Goal: Information Seeking & Learning: Learn about a topic

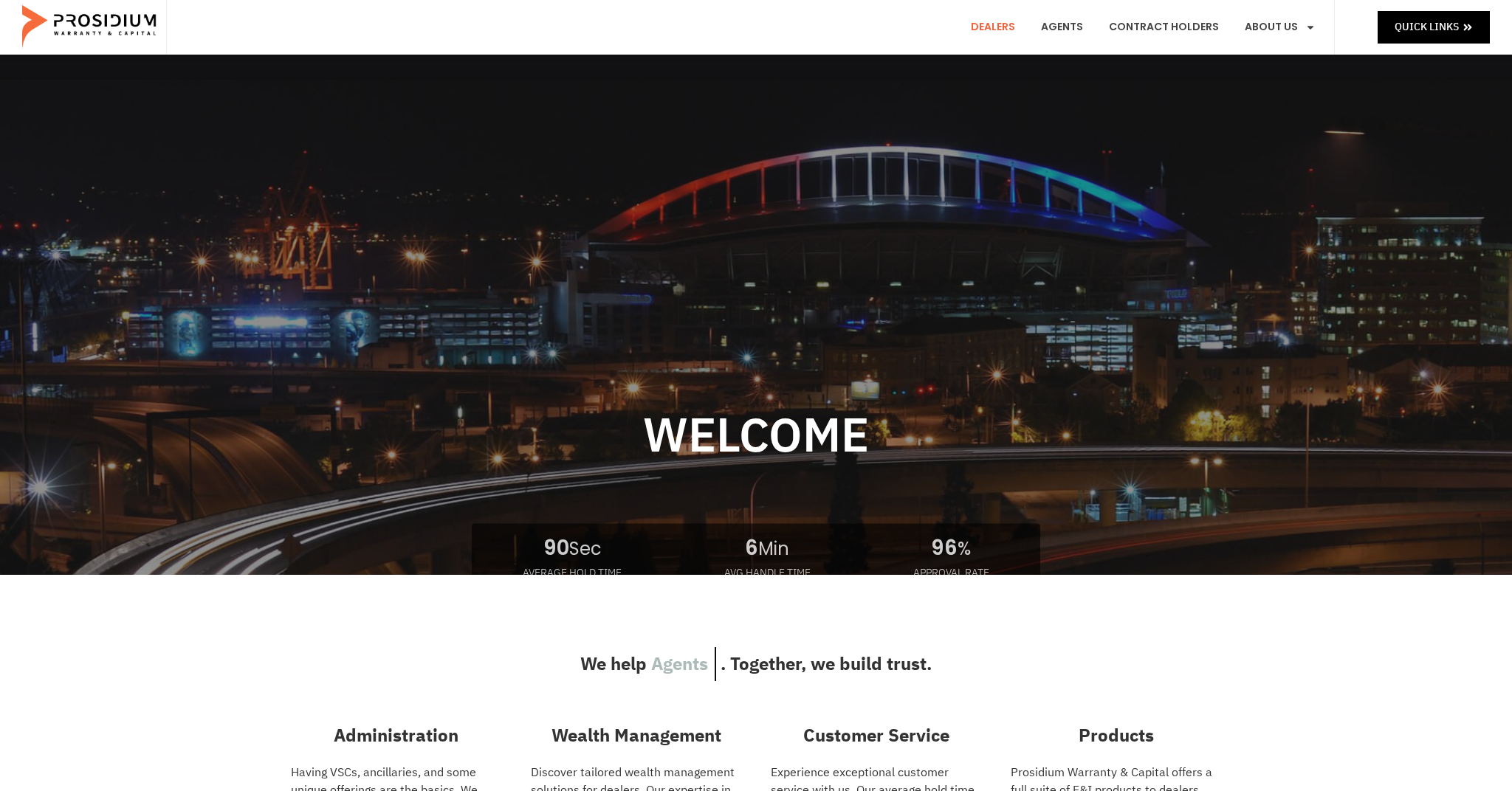
scroll to position [100, 0]
click at [1014, 26] on link "Dealers" at bounding box center [993, 27] width 67 height 55
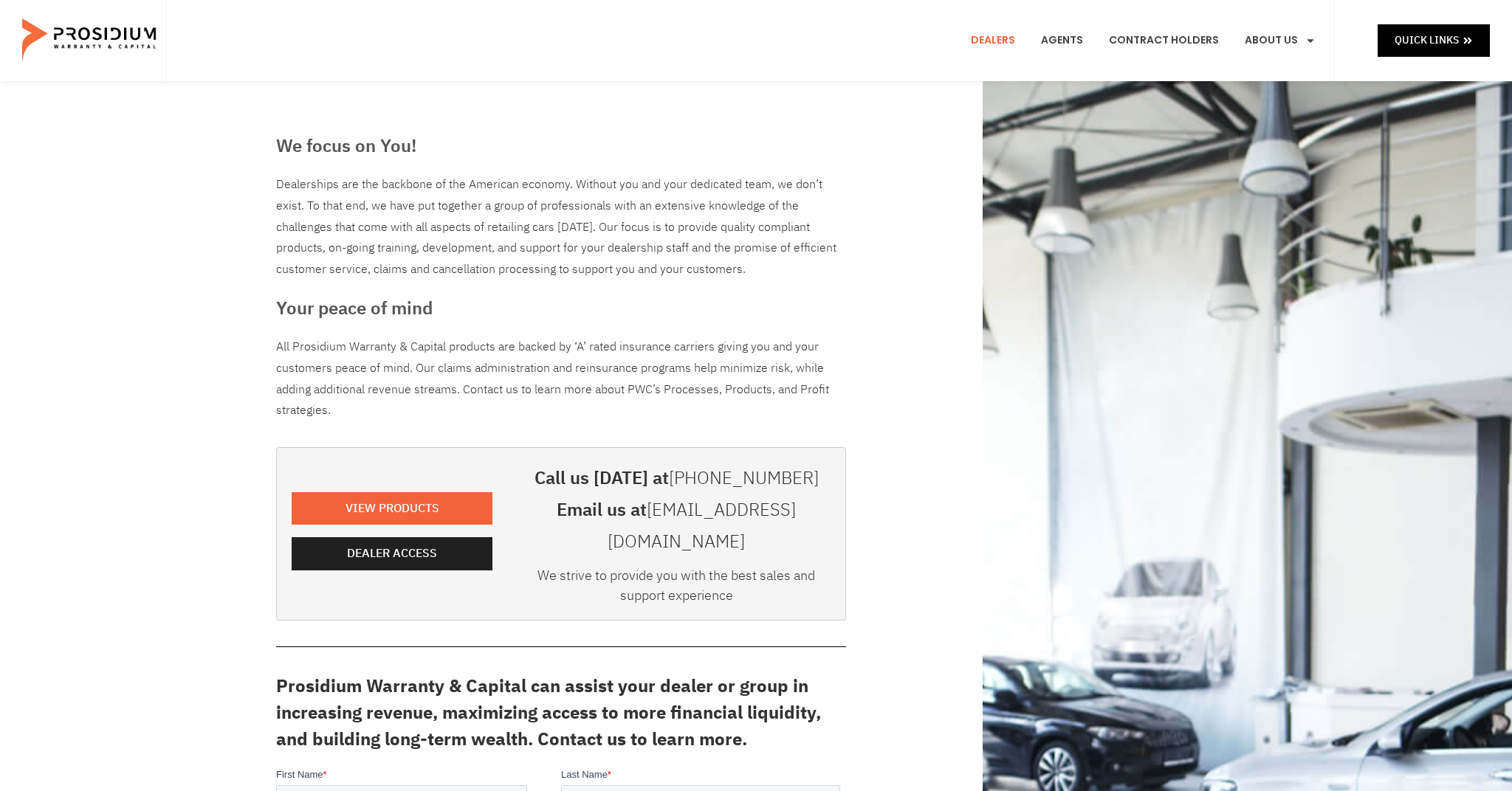
click at [1155, 40] on link "Contract Holders" at bounding box center [1163, 41] width 132 height 55
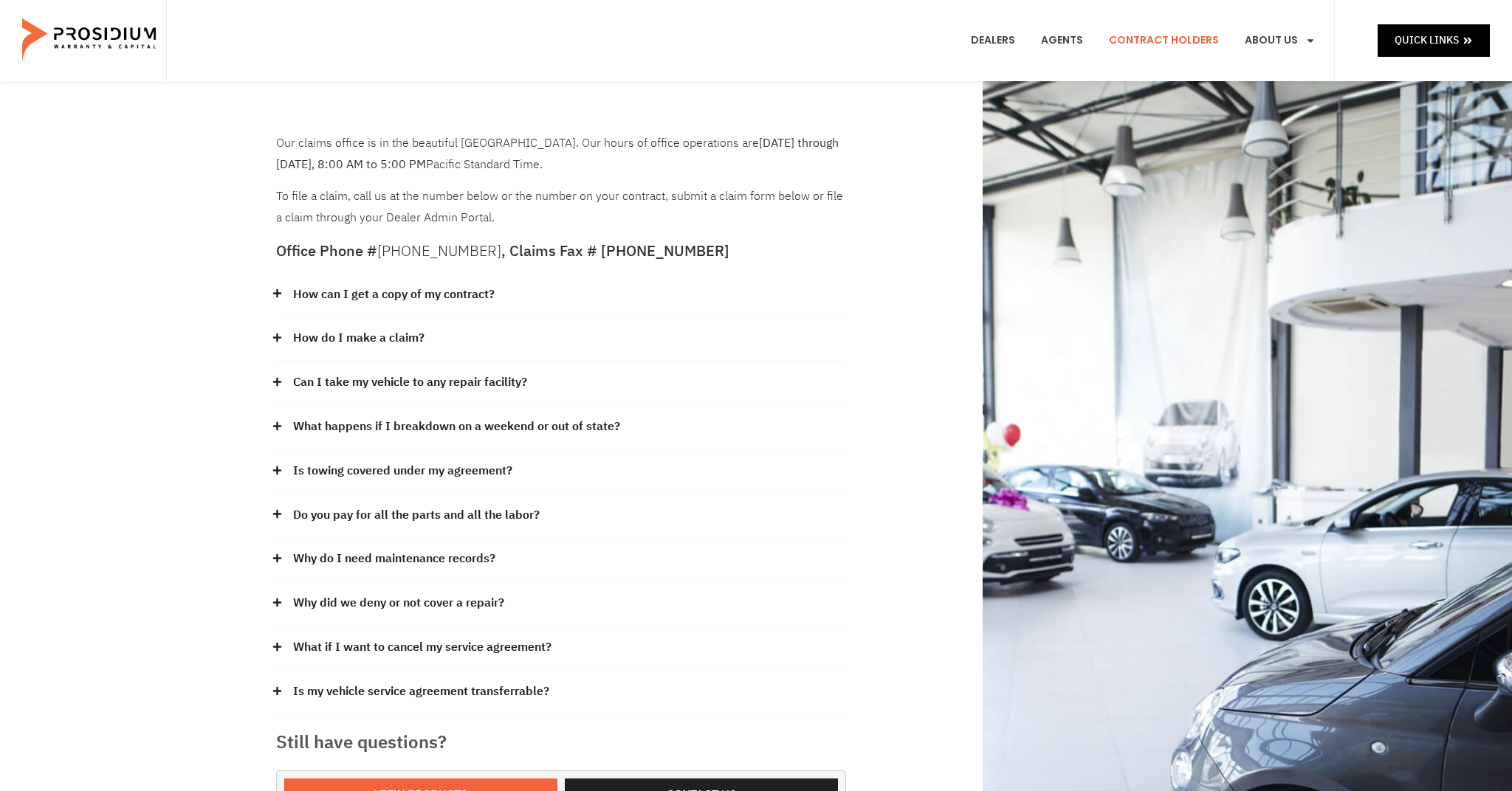
click at [440, 292] on link "How can I get a copy of my contract?" at bounding box center [394, 295] width 202 height 22
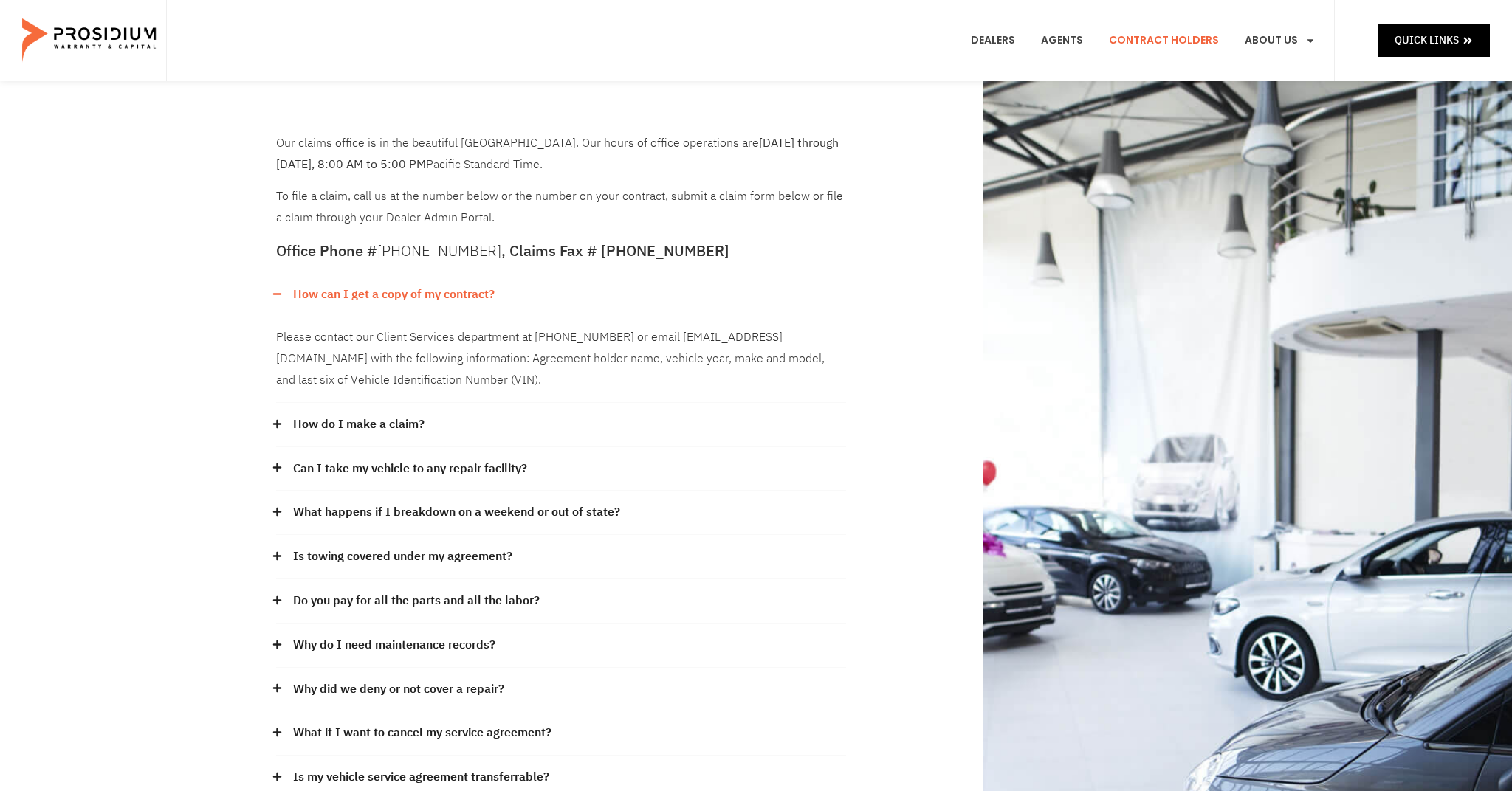
click at [396, 414] on link "How do I make a claim?" at bounding box center [359, 424] width 131 height 22
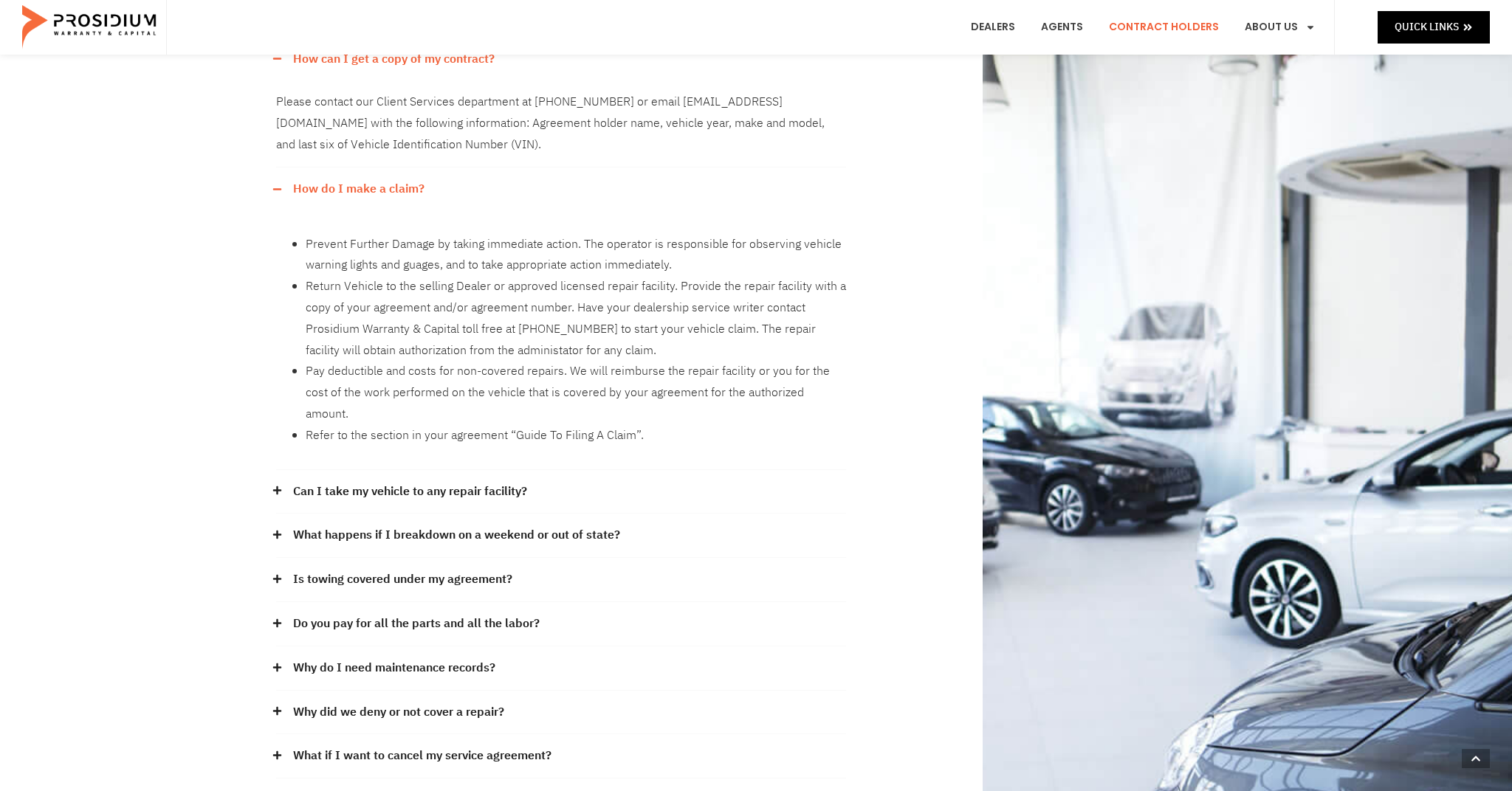
scroll to position [238, 0]
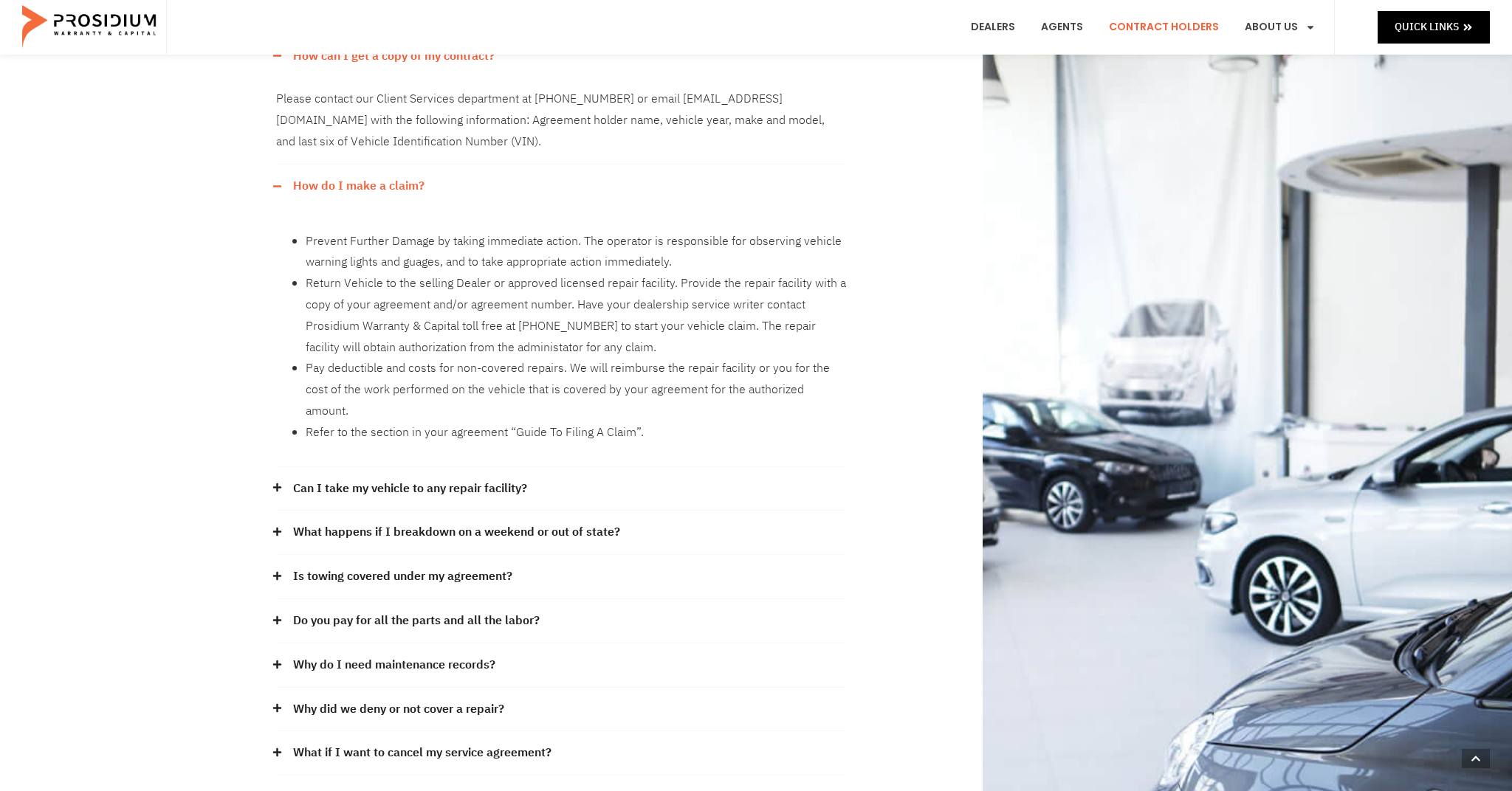
click at [412, 478] on link "Can I take my vehicle to any repair facility?" at bounding box center [410, 489] width 234 height 22
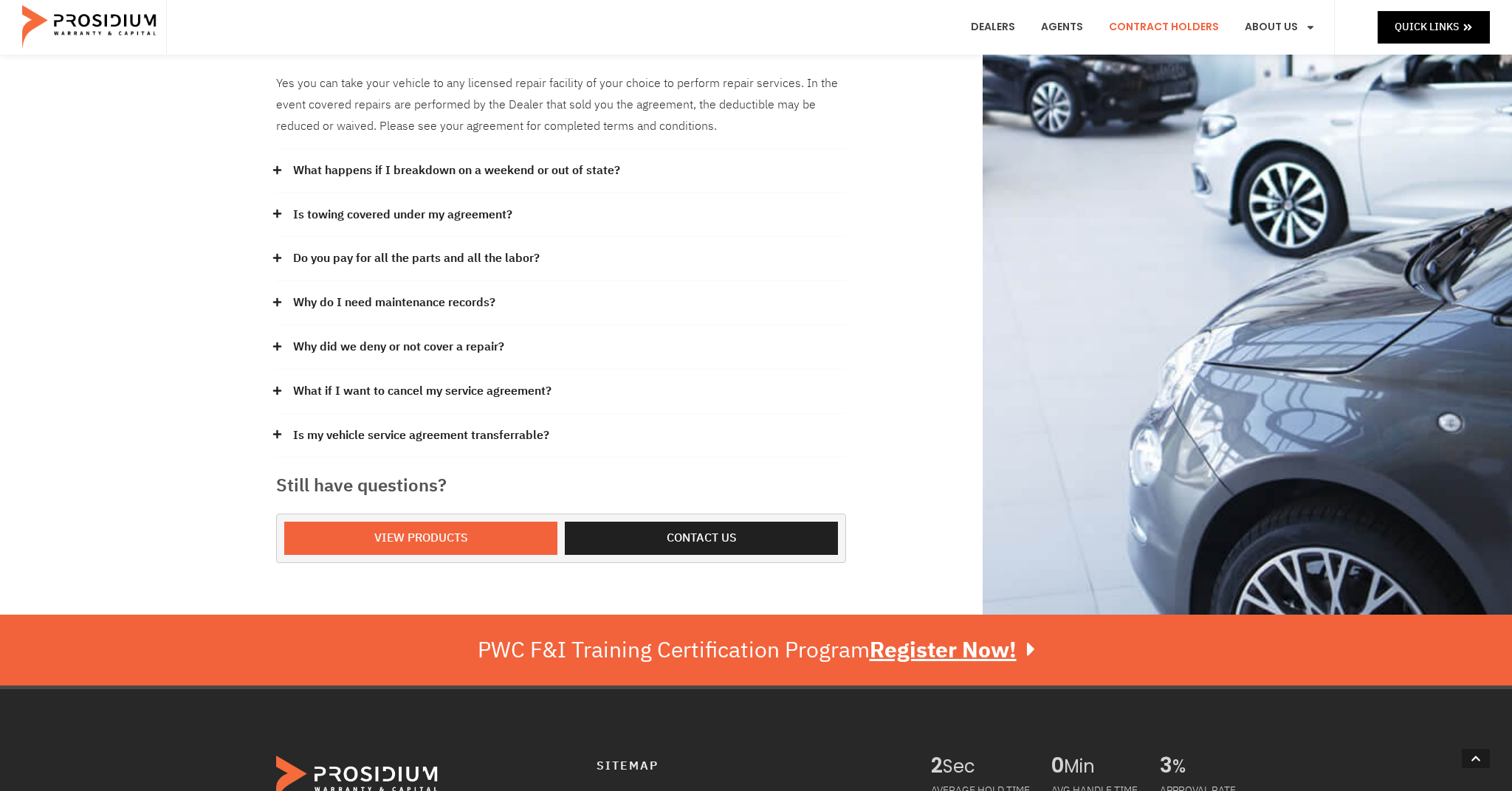
scroll to position [686, 0]
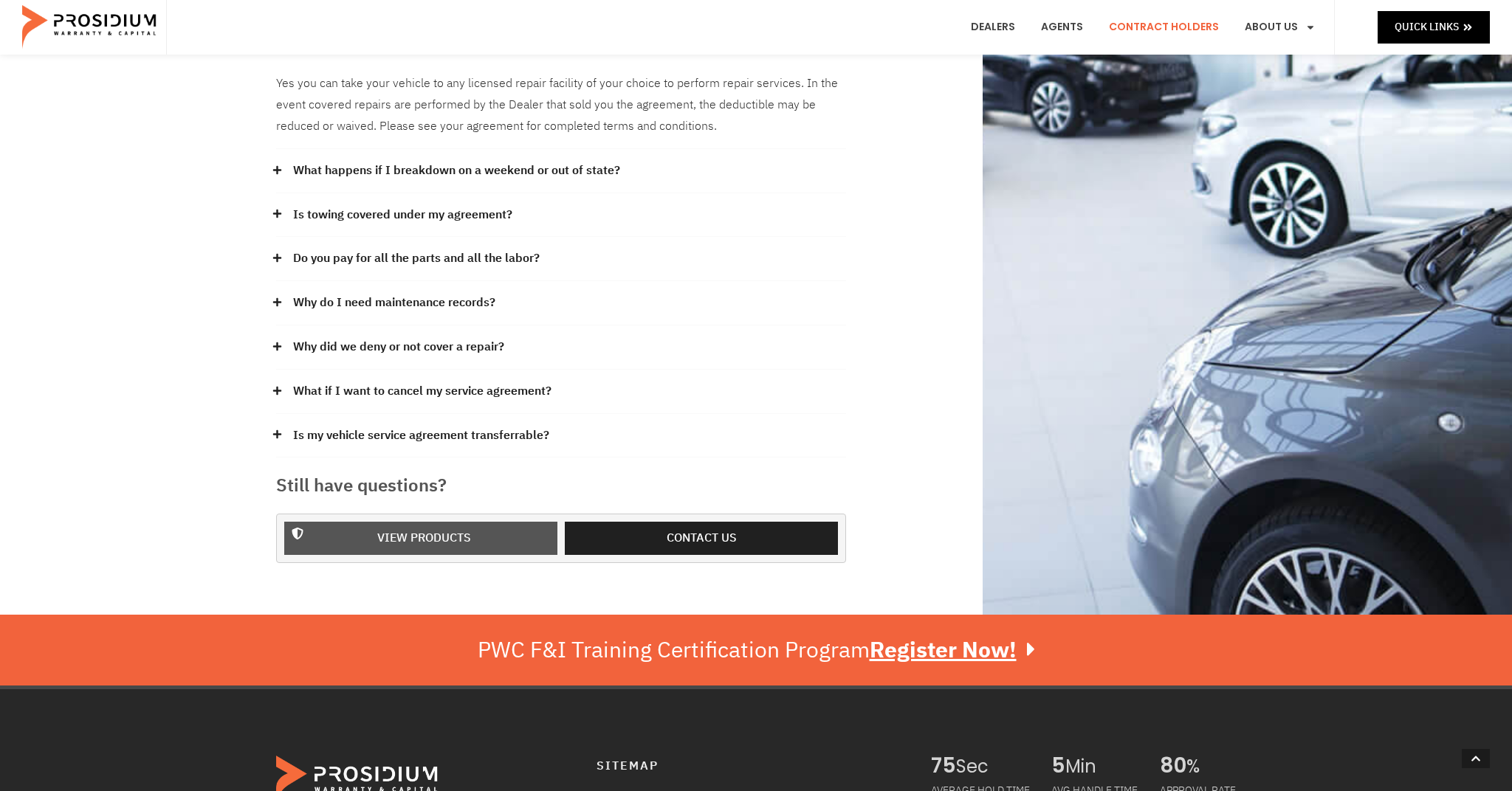
click at [465, 527] on span "View Products" at bounding box center [425, 538] width 94 height 22
